Goal: Transaction & Acquisition: Purchase product/service

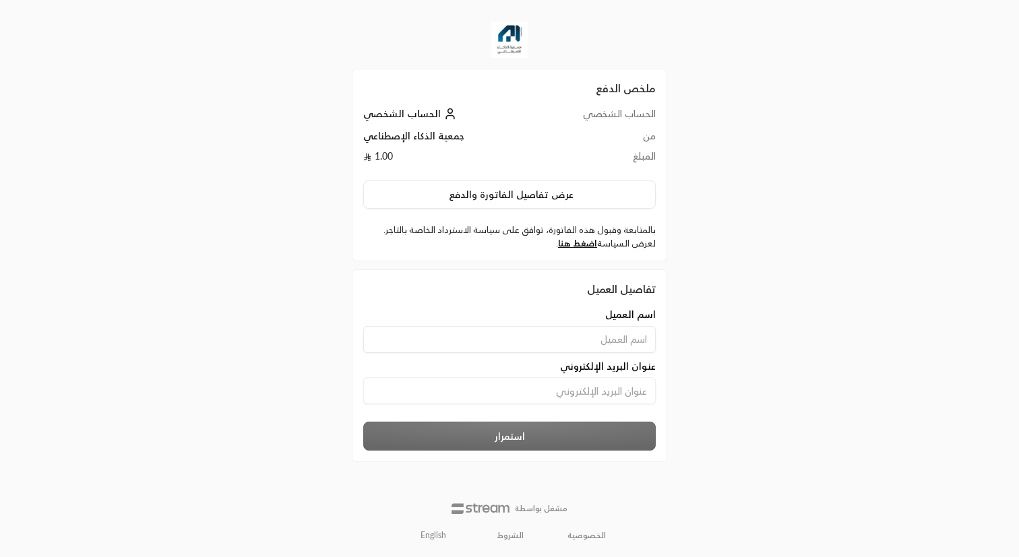
click at [558, 328] on input at bounding box center [509, 339] width 293 height 27
type input "[PERSON_NAME]"
click at [564, 398] on input at bounding box center [509, 390] width 293 height 27
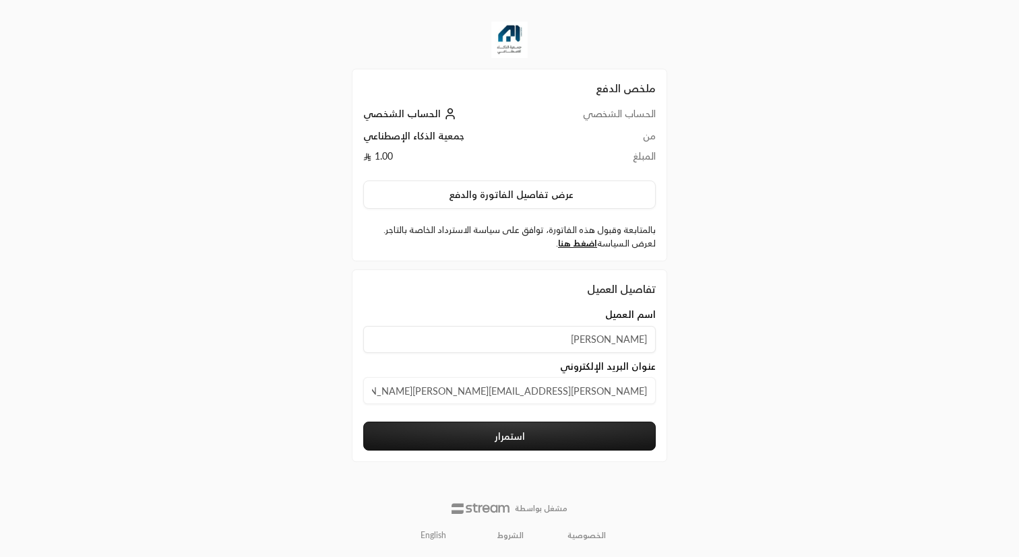
type input "[PERSON_NAME][EMAIL_ADDRESS][PERSON_NAME][DOMAIN_NAME]"
click at [555, 439] on button "استمرار" at bounding box center [509, 436] width 293 height 29
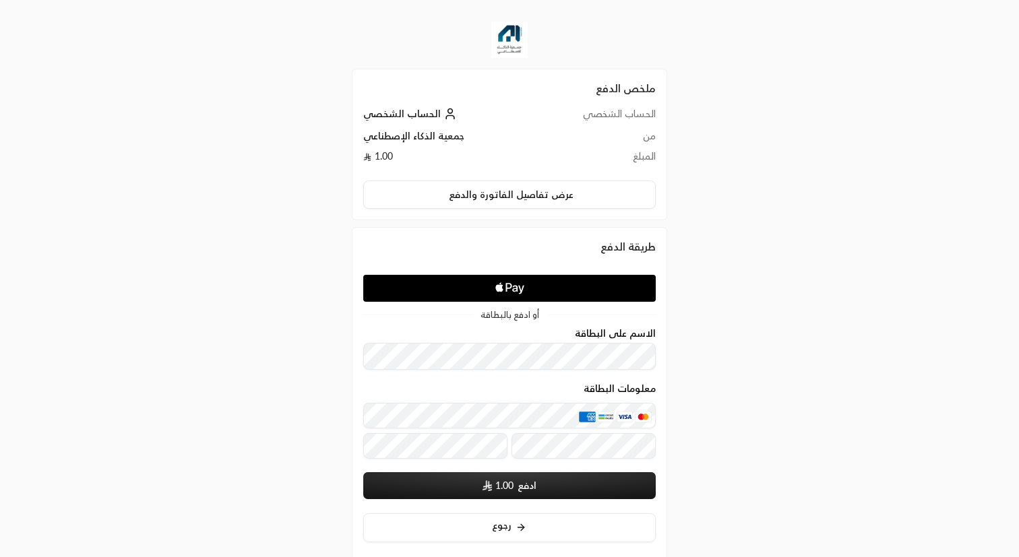
click at [559, 288] on icon "Apple Logo" at bounding box center [510, 288] width 138 height 24
